Goal: Task Accomplishment & Management: Manage account settings

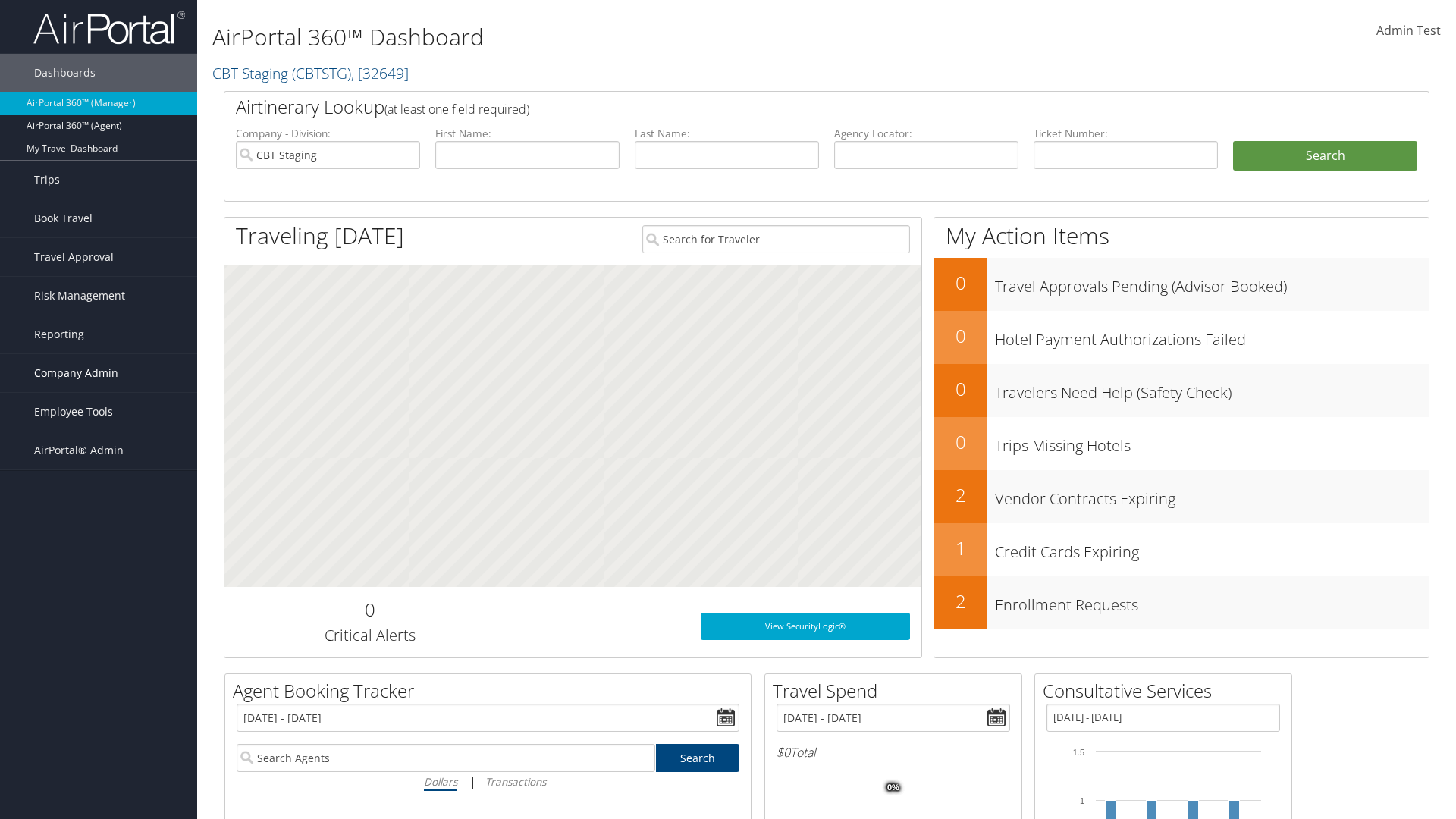
click at [99, 373] on span "Company Admin" at bounding box center [76, 373] width 85 height 38
click at [99, 710] on link "Virtual Pay Settings" at bounding box center [99, 721] width 197 height 22
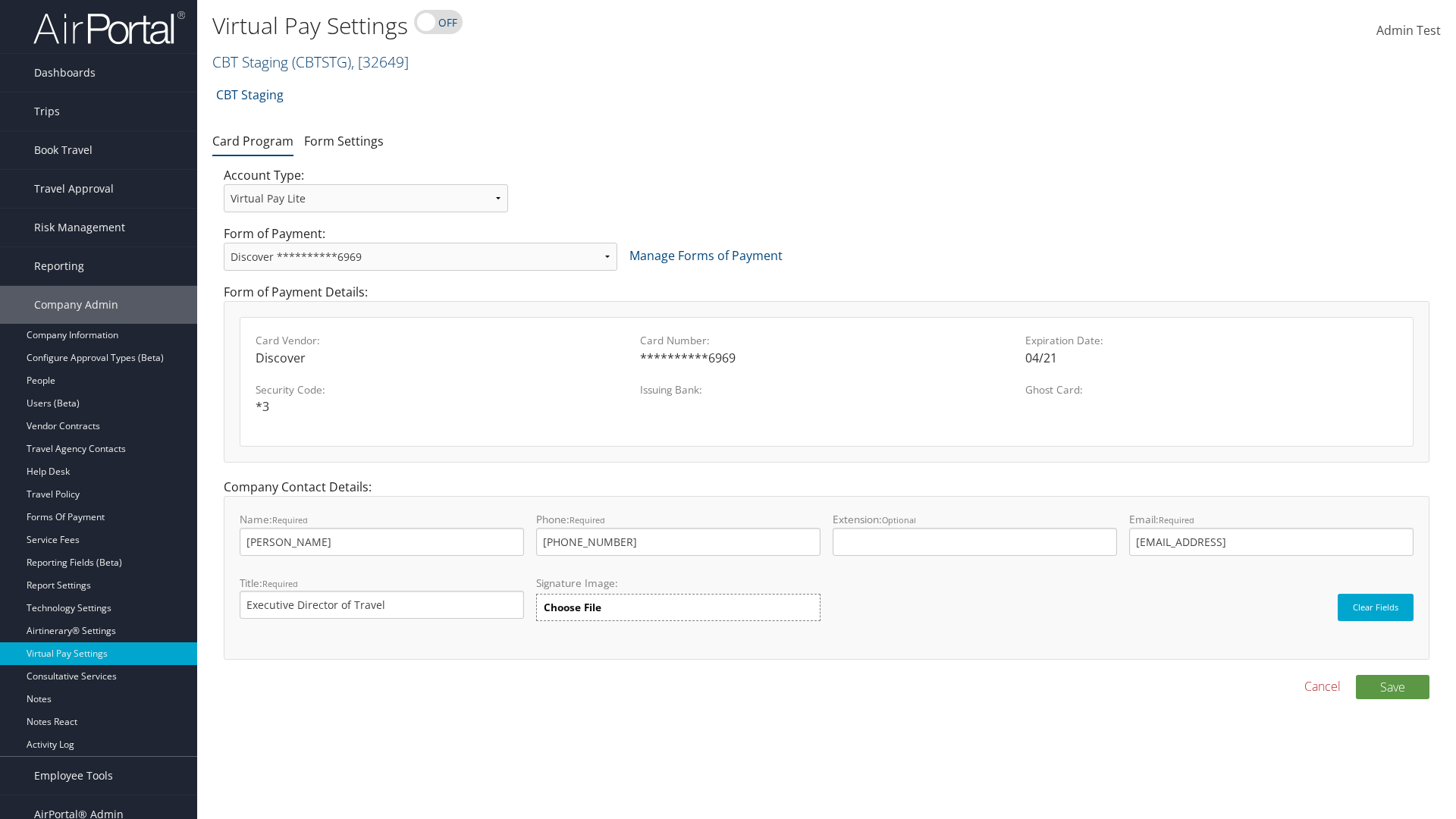
click at [250, 61] on link "CBT Staging ( CBTSTG ) , [ 32649 ]" at bounding box center [310, 61] width 196 height 21
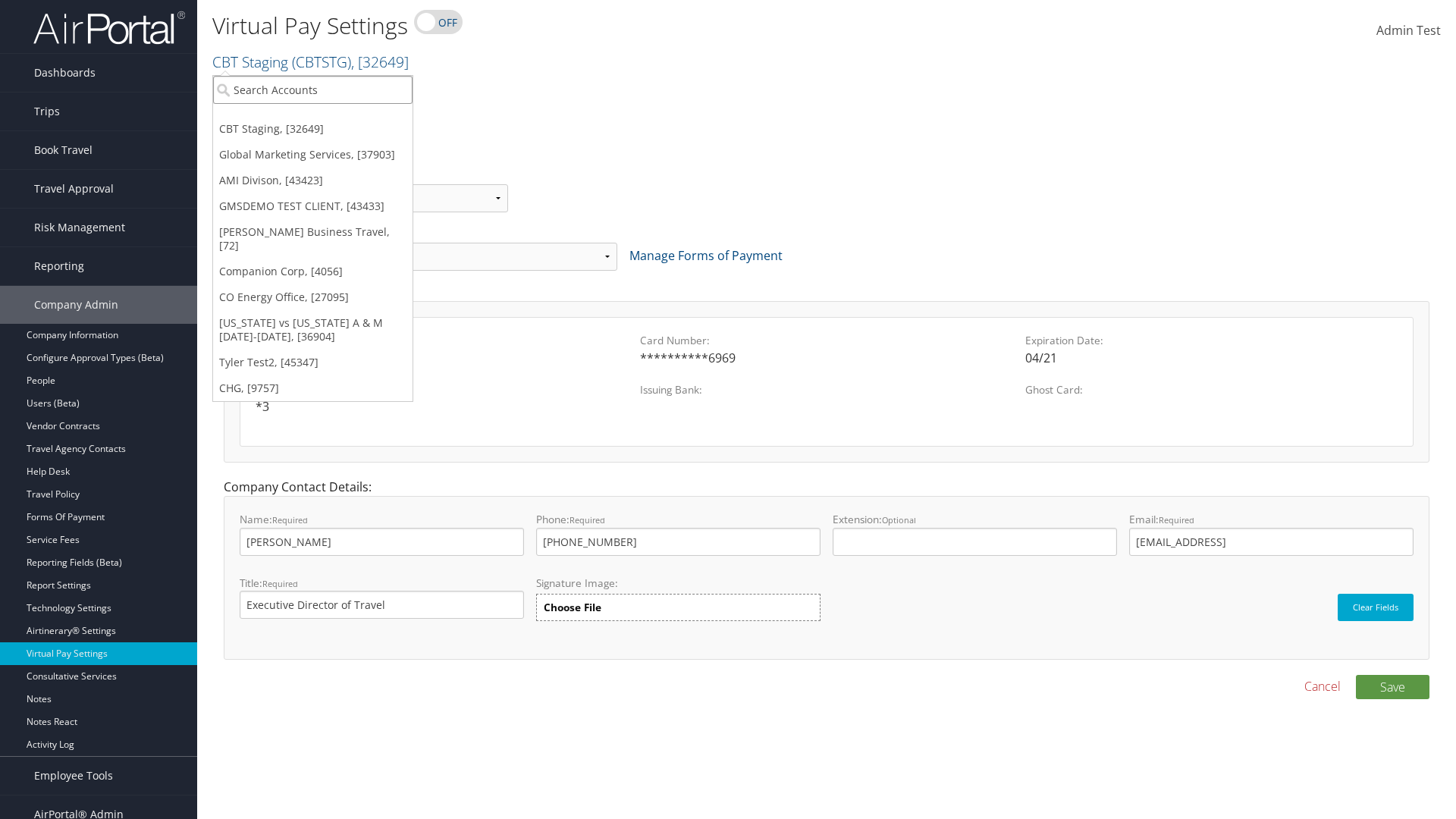
click at [312, 90] on input "search" at bounding box center [312, 90] width 200 height 28
type input "GMSDEMO TEST CLIENT"
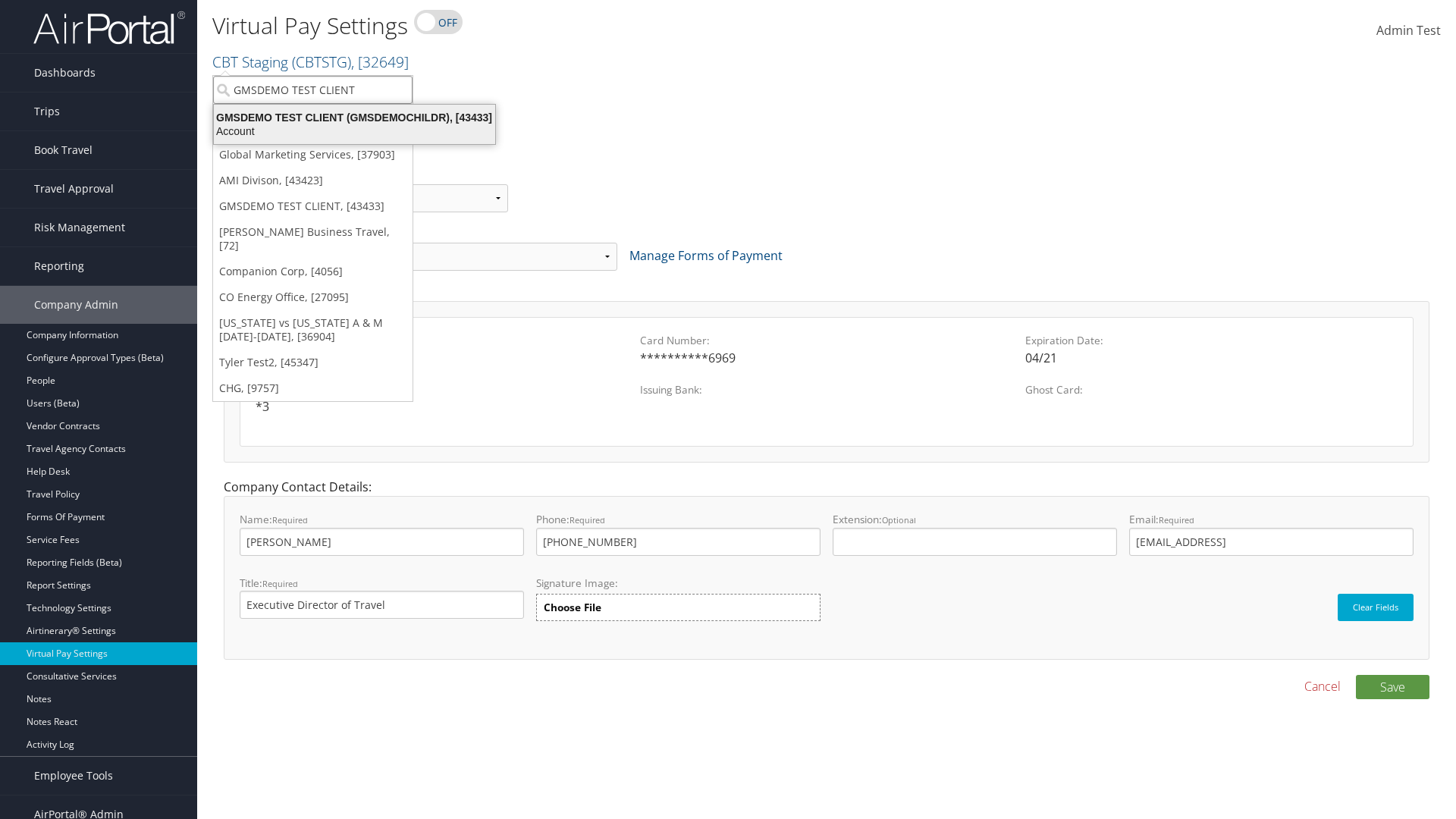
click at [354, 118] on div "GMSDEMO TEST CLIENT (GMSDEMOCHILDR), [43433]" at bounding box center [354, 118] width 299 height 13
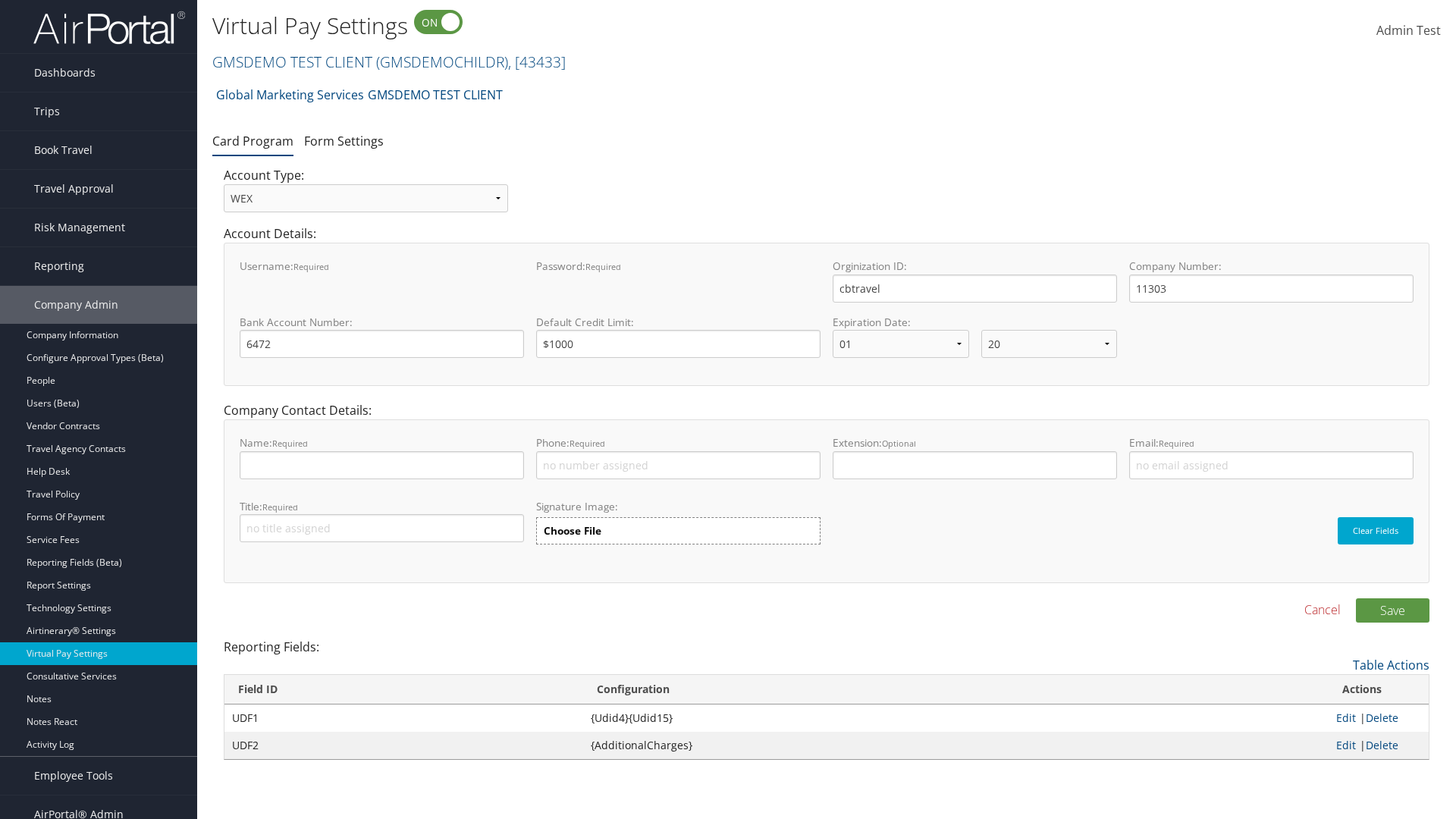
select select "20"
select select "0"
